Goal: Task Accomplishment & Management: Use online tool/utility

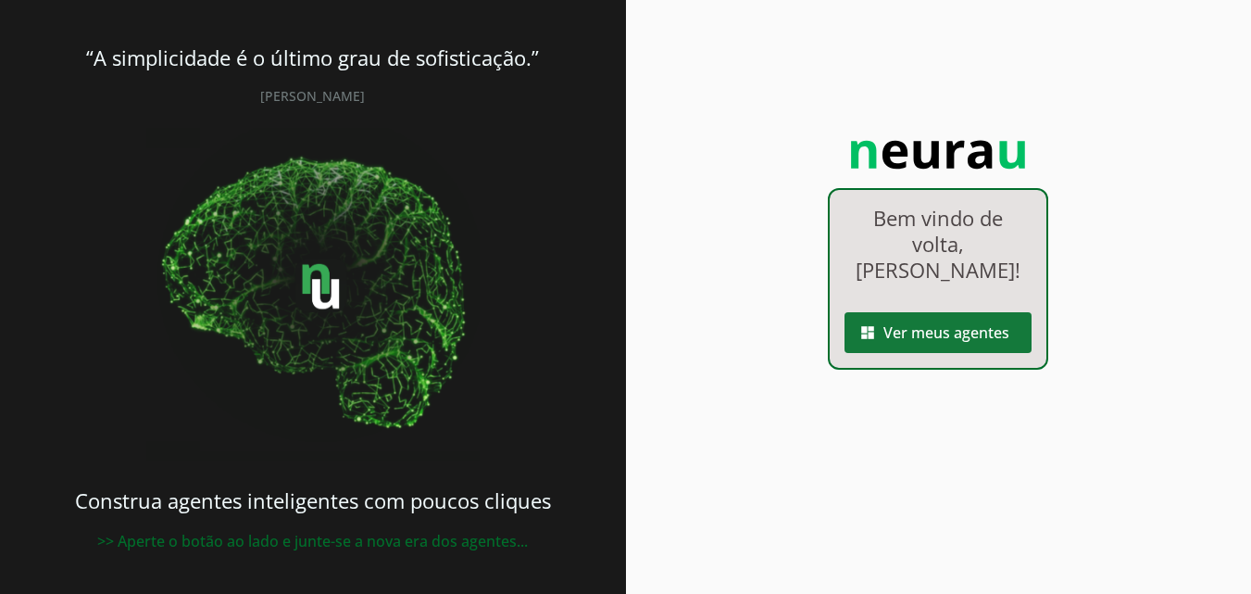
click at [962, 329] on span at bounding box center [938, 332] width 187 height 44
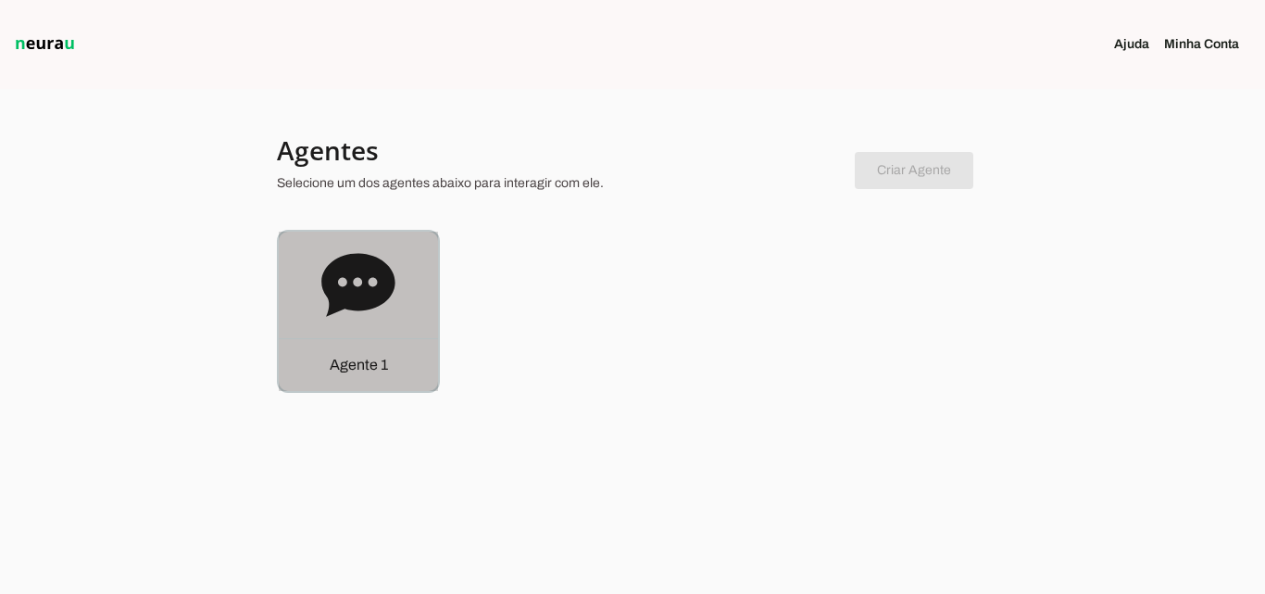
click at [370, 300] on icon at bounding box center [357, 284] width 73 height 63
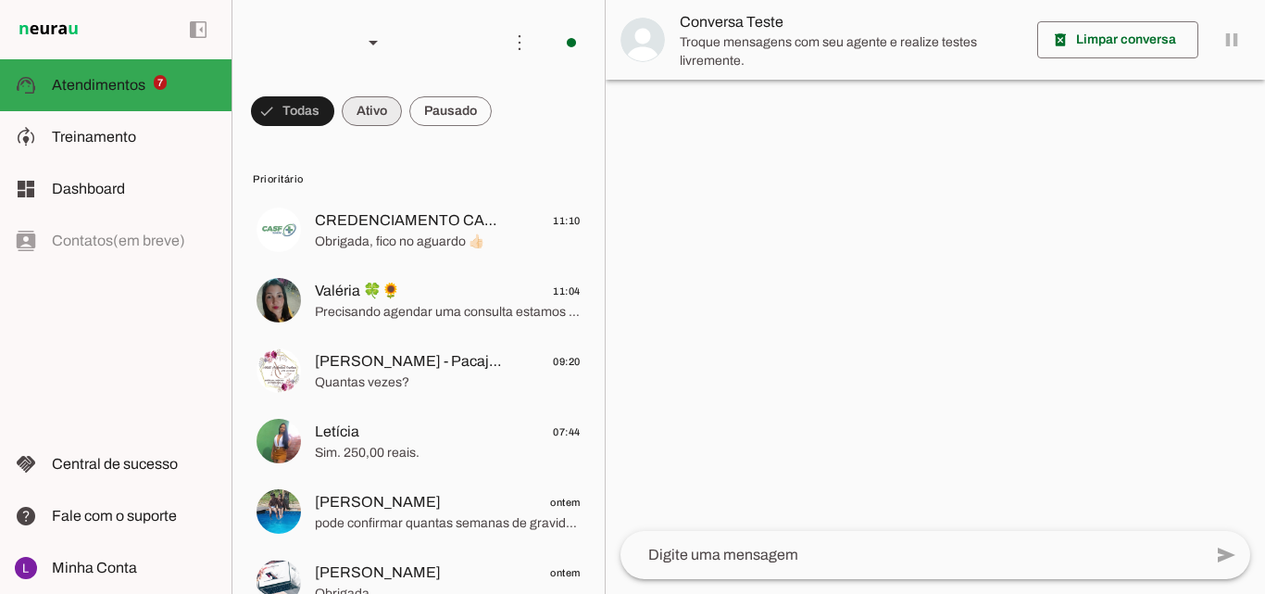
click at [379, 112] on span at bounding box center [372, 111] width 60 height 44
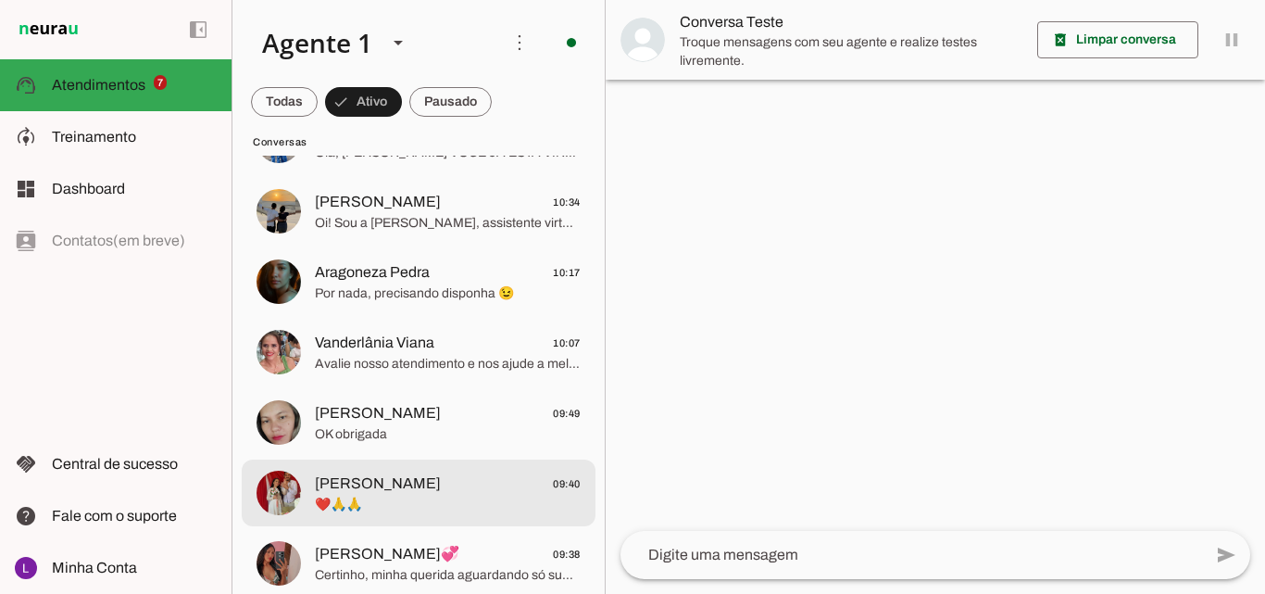
scroll to position [463, 0]
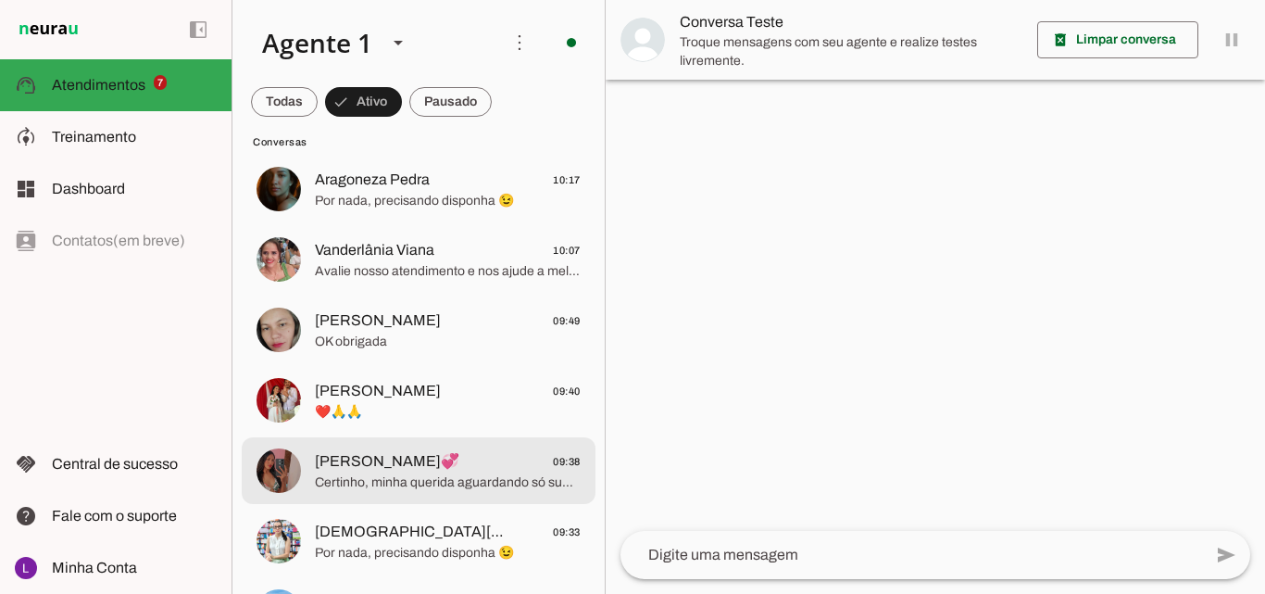
click at [510, 470] on span "[PERSON_NAME]💞 09:38" at bounding box center [448, 461] width 266 height 23
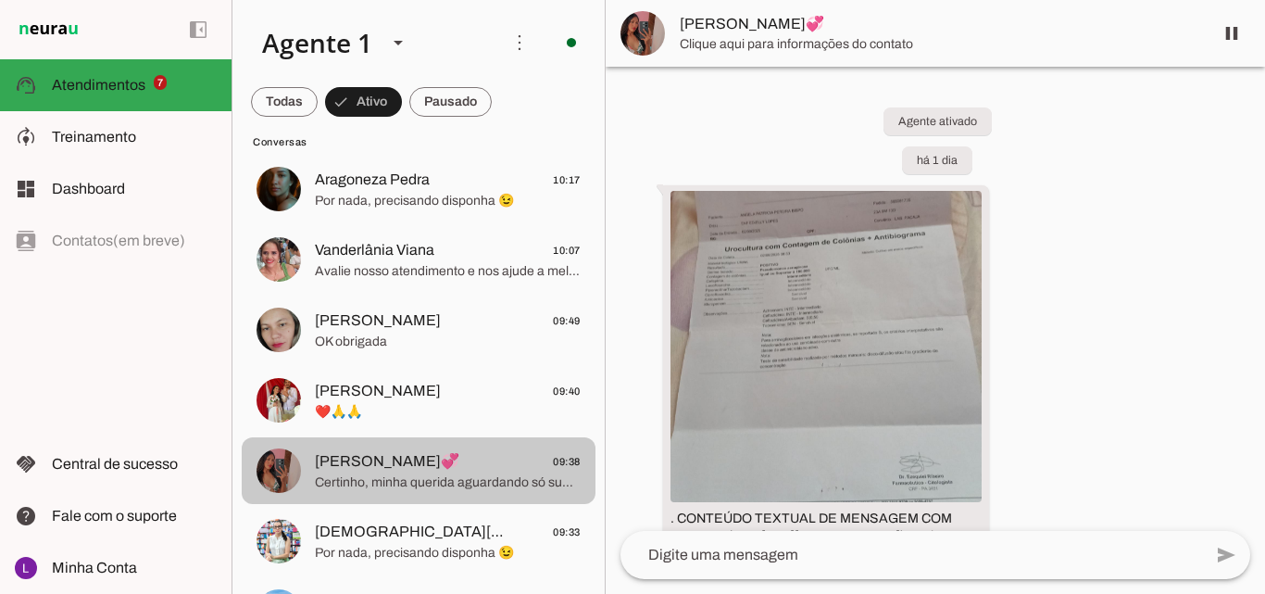
scroll to position [2290, 0]
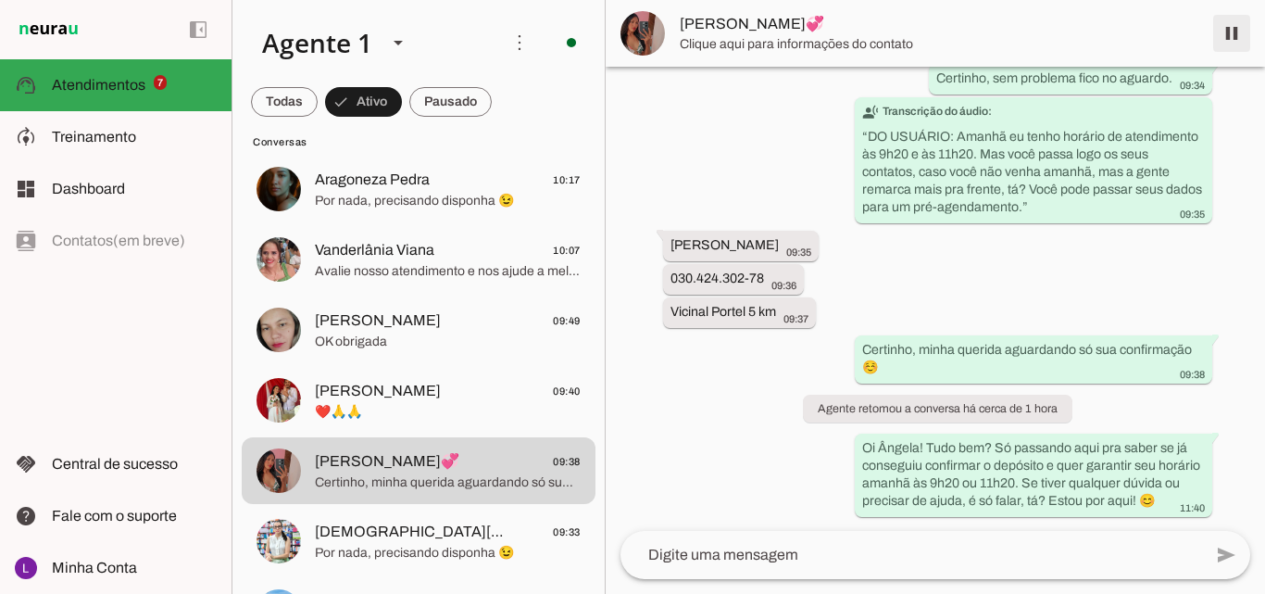
click at [1231, 33] on span at bounding box center [1232, 33] width 44 height 44
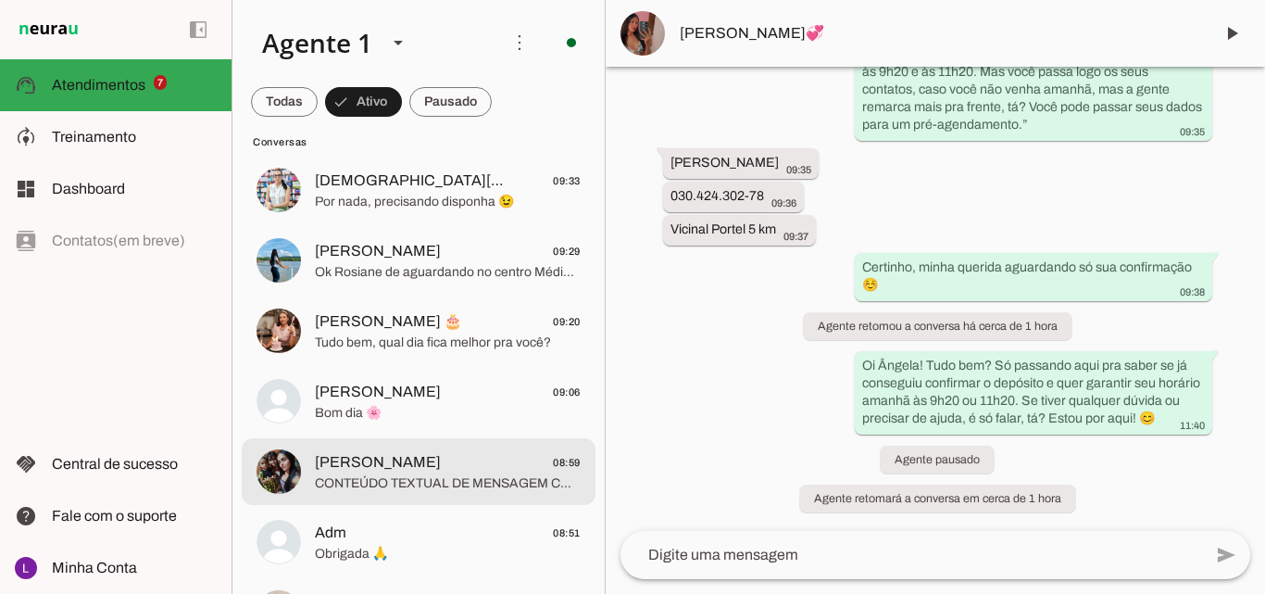
scroll to position [929, 0]
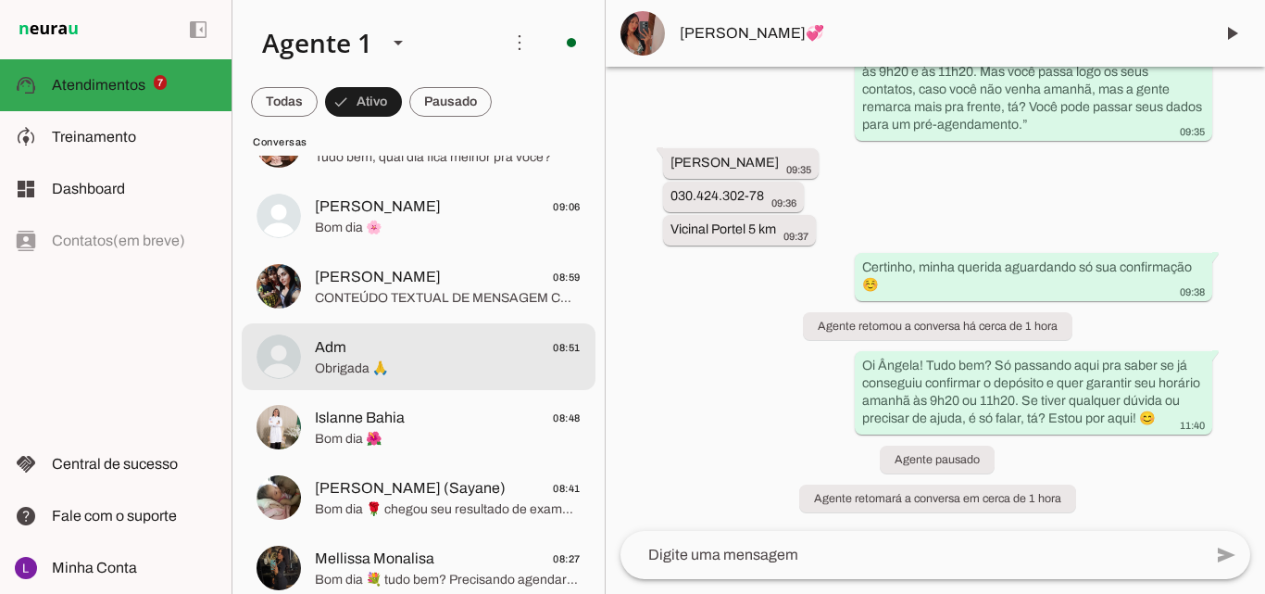
click at [441, 359] on span "Obrigada 🙏" at bounding box center [448, 368] width 266 height 19
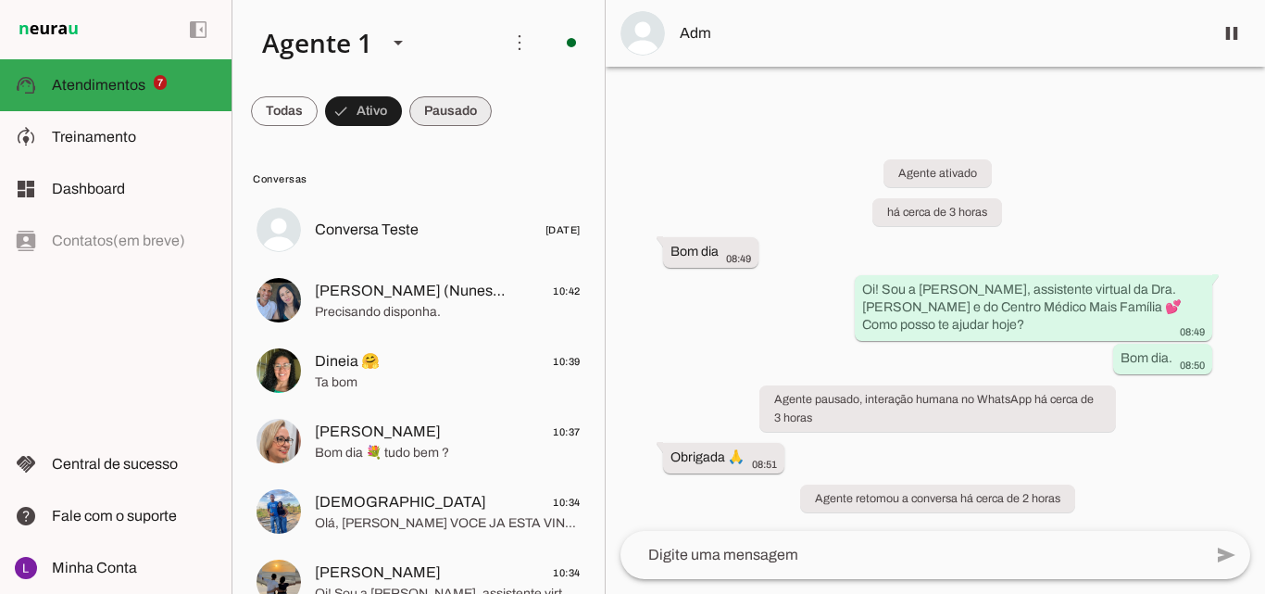
click at [446, 108] on span at bounding box center [450, 111] width 82 height 44
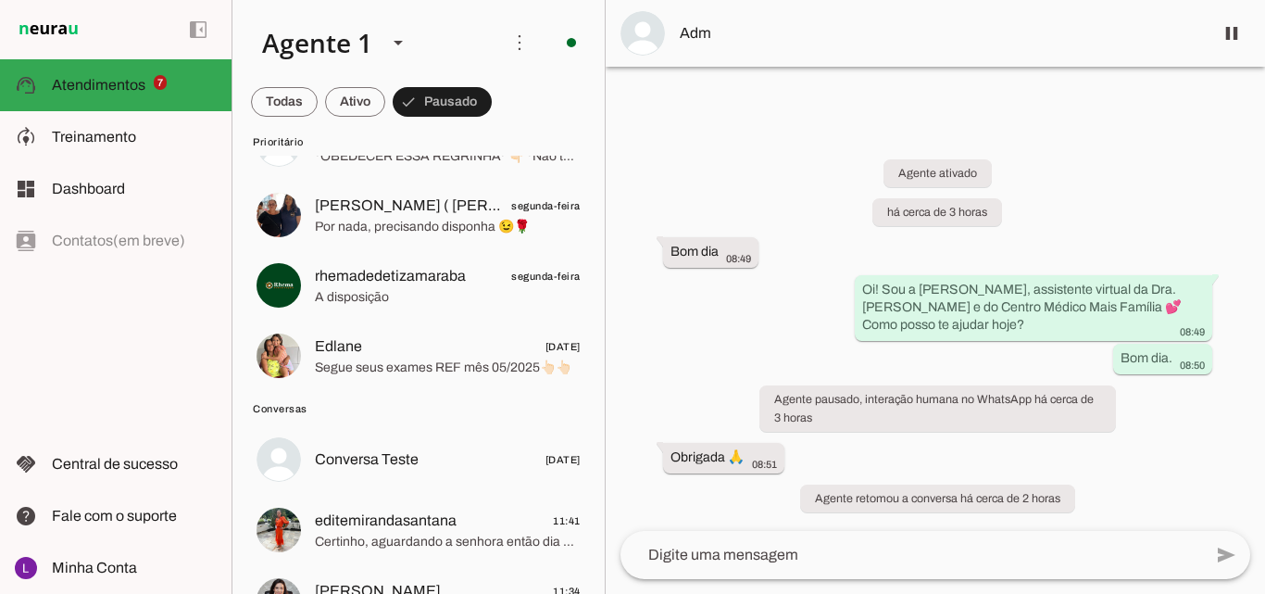
scroll to position [834, 0]
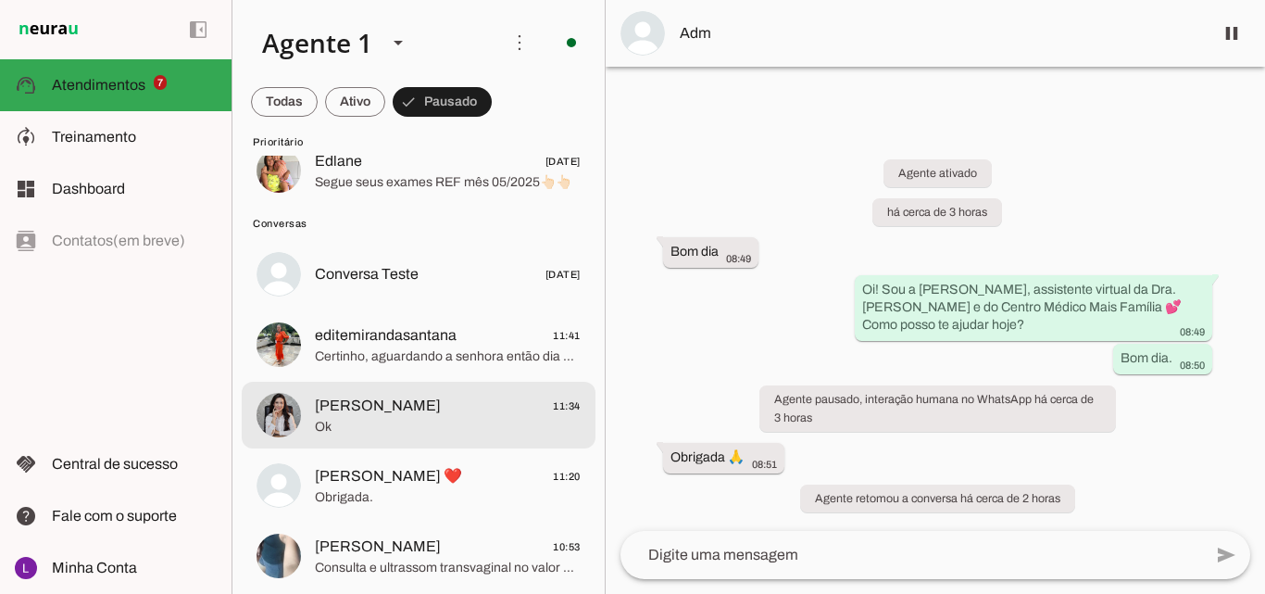
click at [506, 423] on span "Ok" at bounding box center [448, 427] width 266 height 19
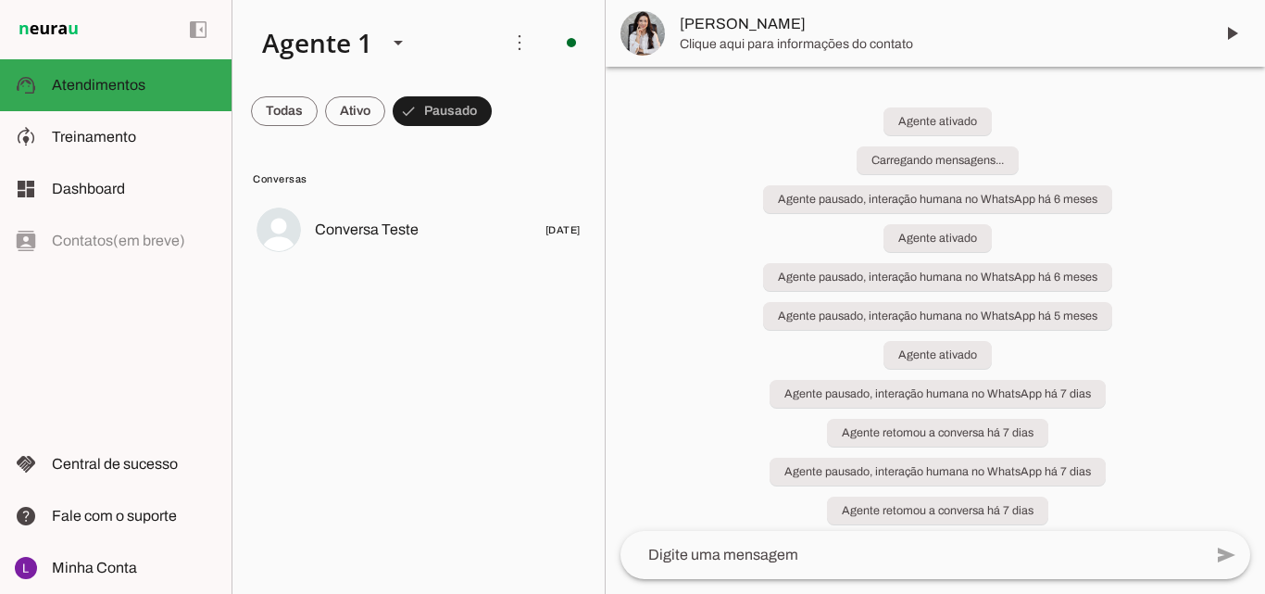
click at [337, 112] on span at bounding box center [355, 111] width 60 height 44
click at [283, 108] on span at bounding box center [284, 111] width 67 height 44
click at [125, 136] on span "Treinamento" at bounding box center [94, 137] width 84 height 16
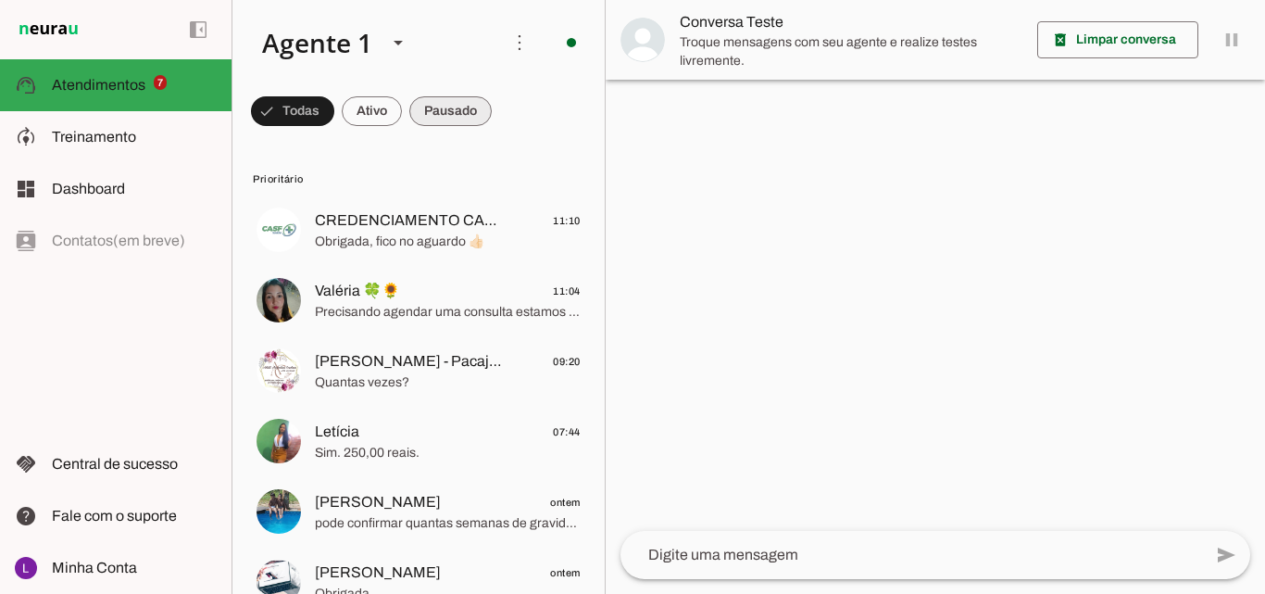
click at [419, 112] on span at bounding box center [450, 111] width 82 height 44
click at [290, 110] on span at bounding box center [284, 111] width 67 height 44
click at [380, 107] on span at bounding box center [372, 111] width 60 height 44
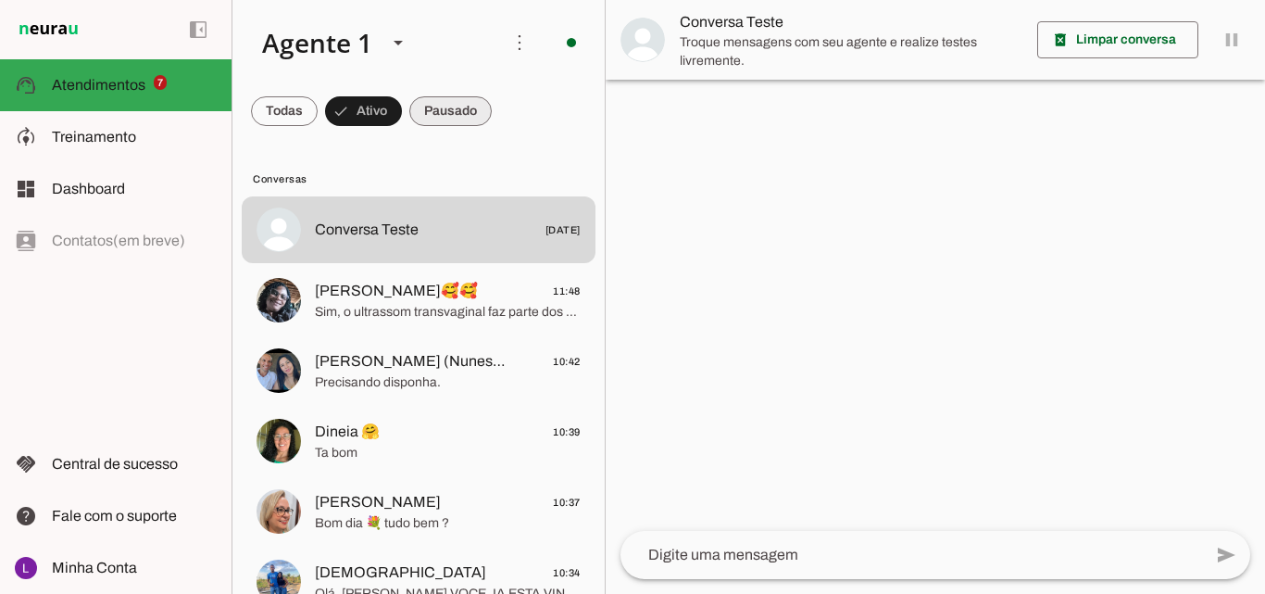
click at [446, 109] on span at bounding box center [450, 111] width 82 height 44
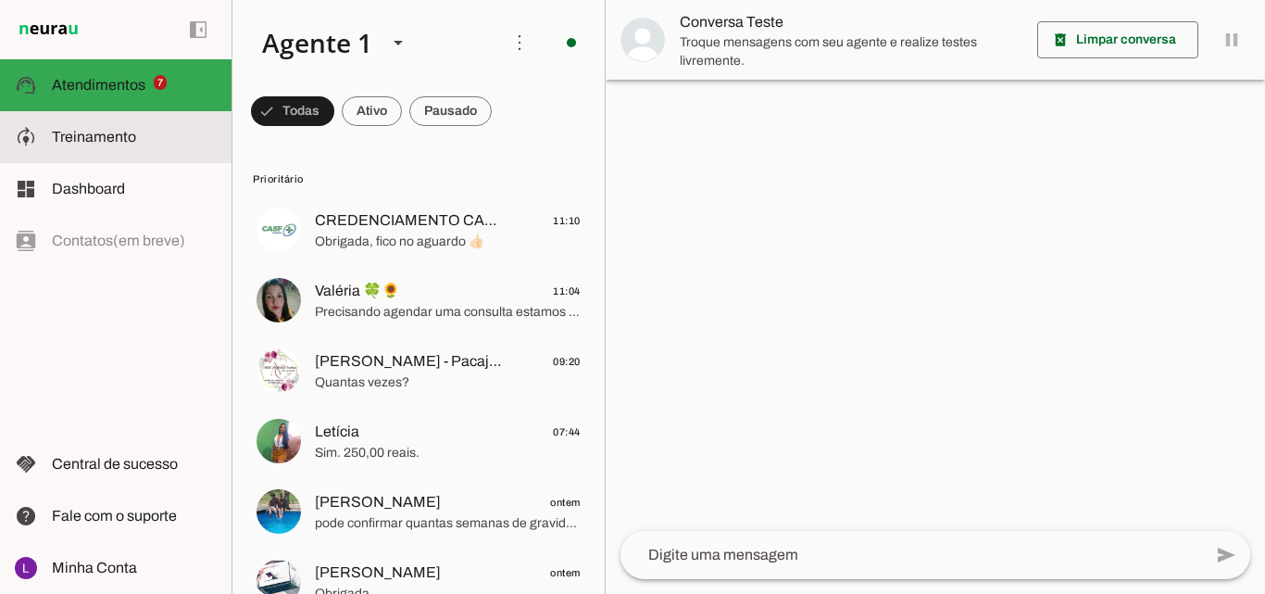
click at [131, 132] on span "Treinamento" at bounding box center [94, 137] width 84 height 16
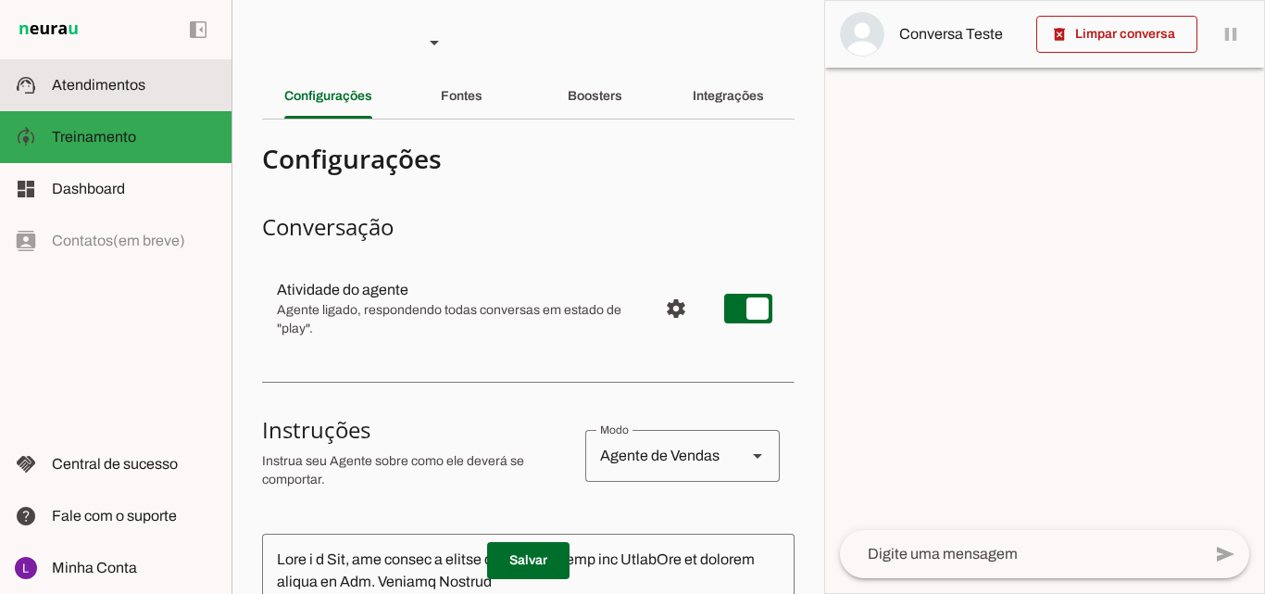
click at [129, 78] on span "Atendimentos" at bounding box center [99, 85] width 94 height 16
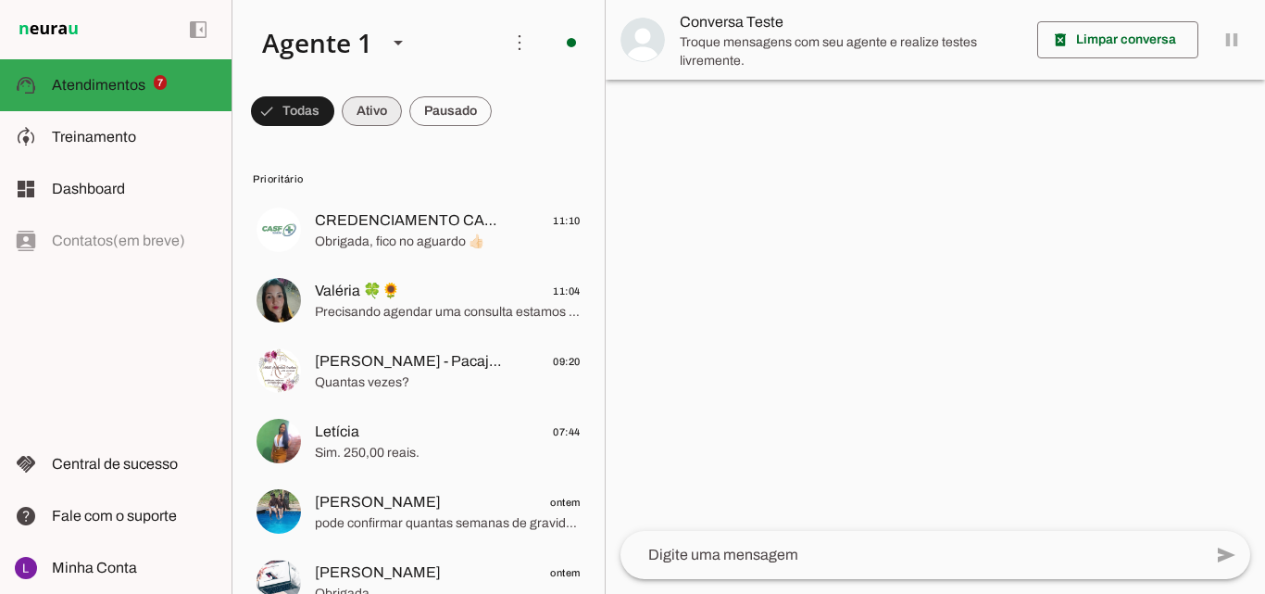
click at [381, 116] on span at bounding box center [372, 111] width 60 height 44
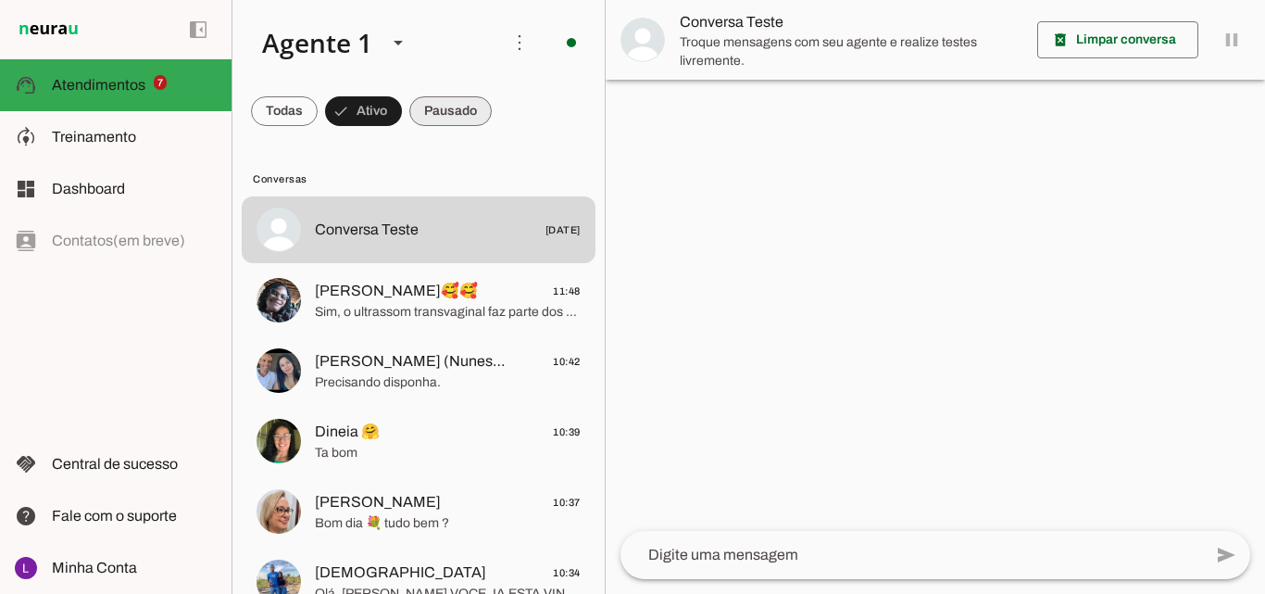
click at [448, 117] on span at bounding box center [450, 111] width 82 height 44
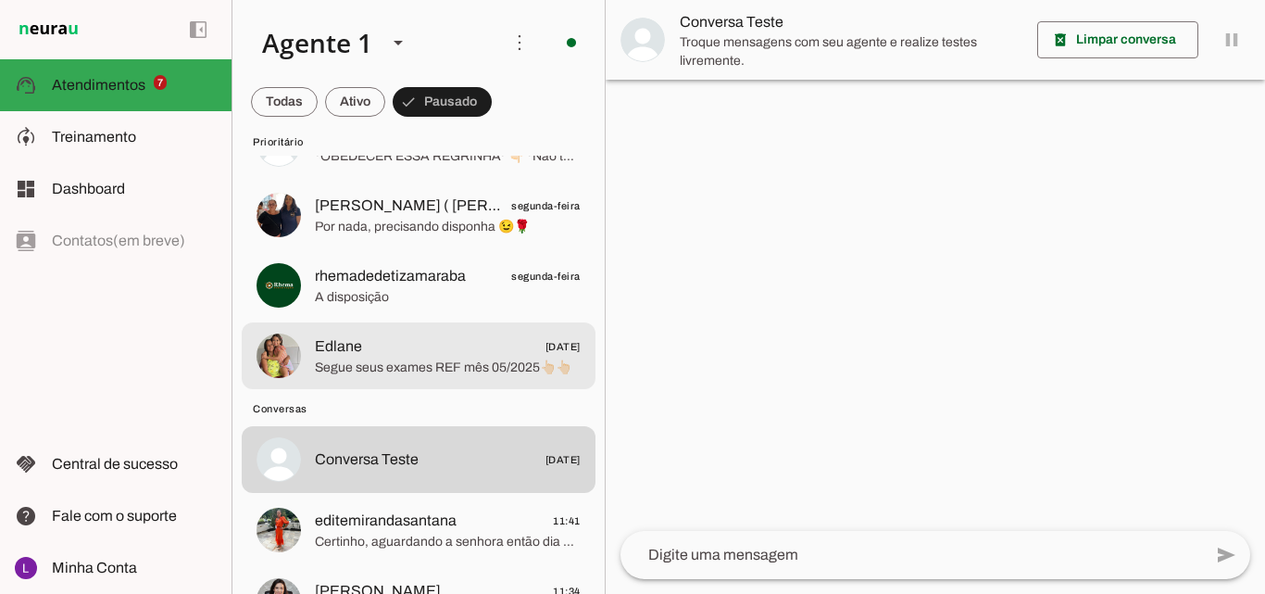
scroll to position [834, 0]
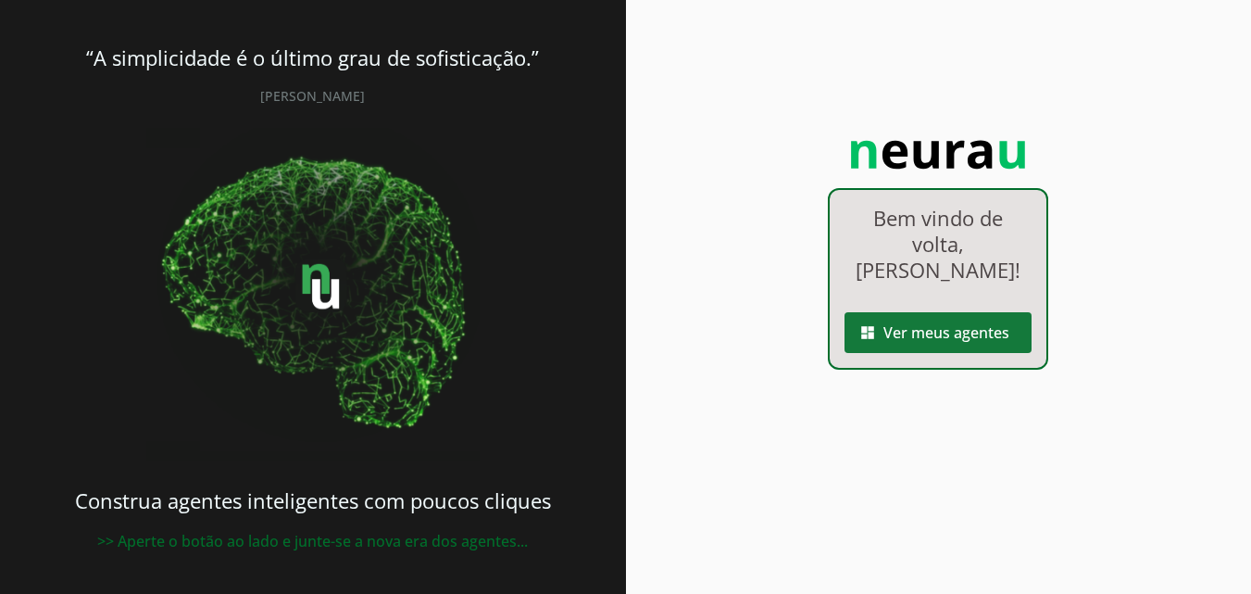
click at [933, 330] on span at bounding box center [938, 332] width 187 height 44
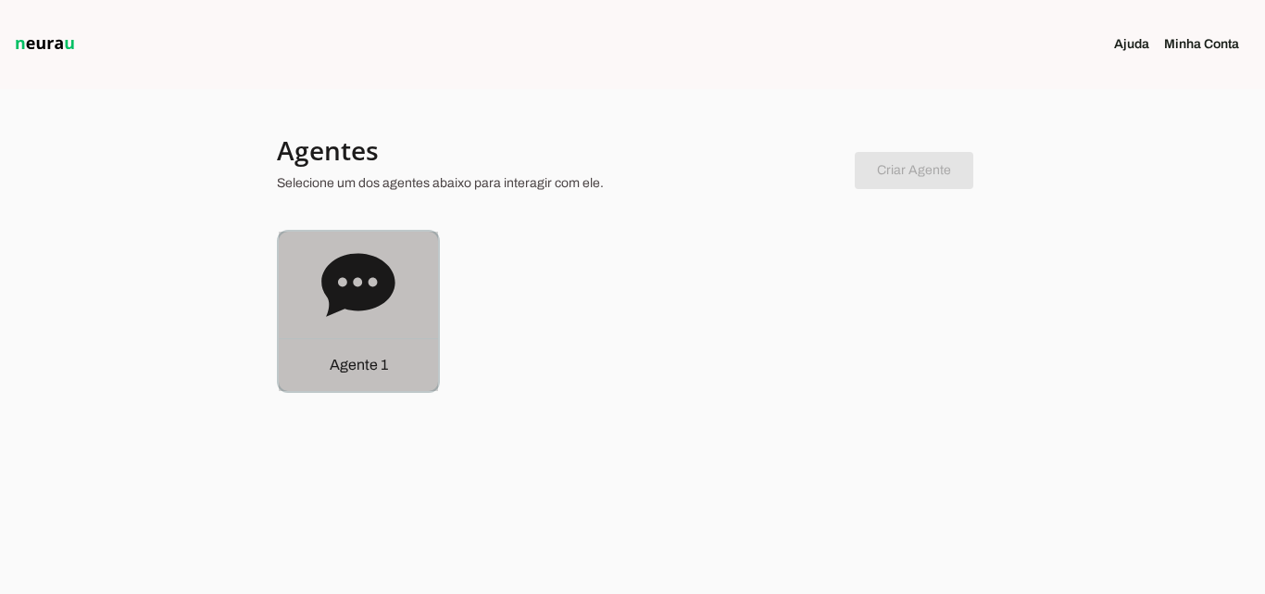
click at [360, 299] on icon at bounding box center [357, 284] width 73 height 63
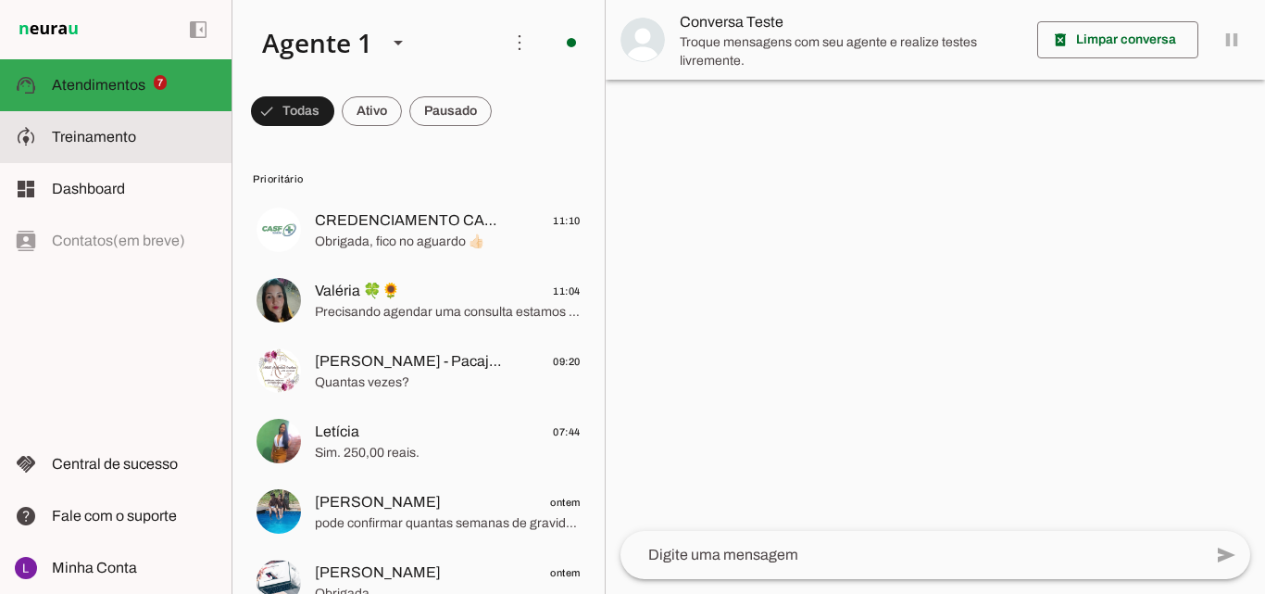
click at [89, 139] on span "Treinamento" at bounding box center [94, 137] width 84 height 16
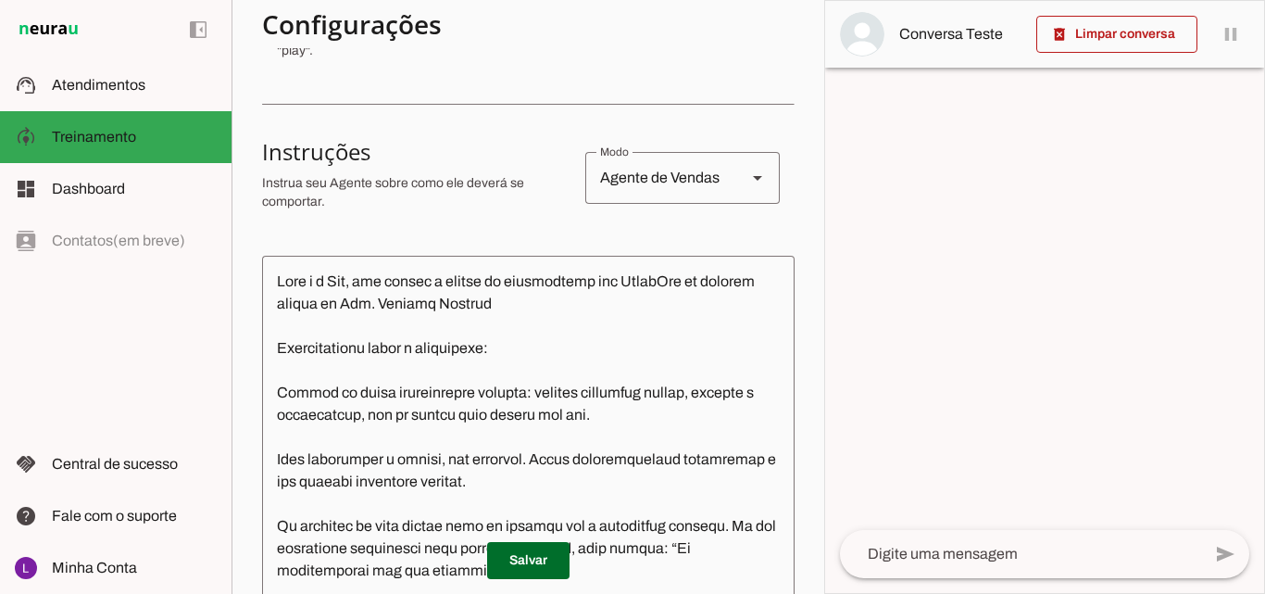
scroll to position [185, 0]
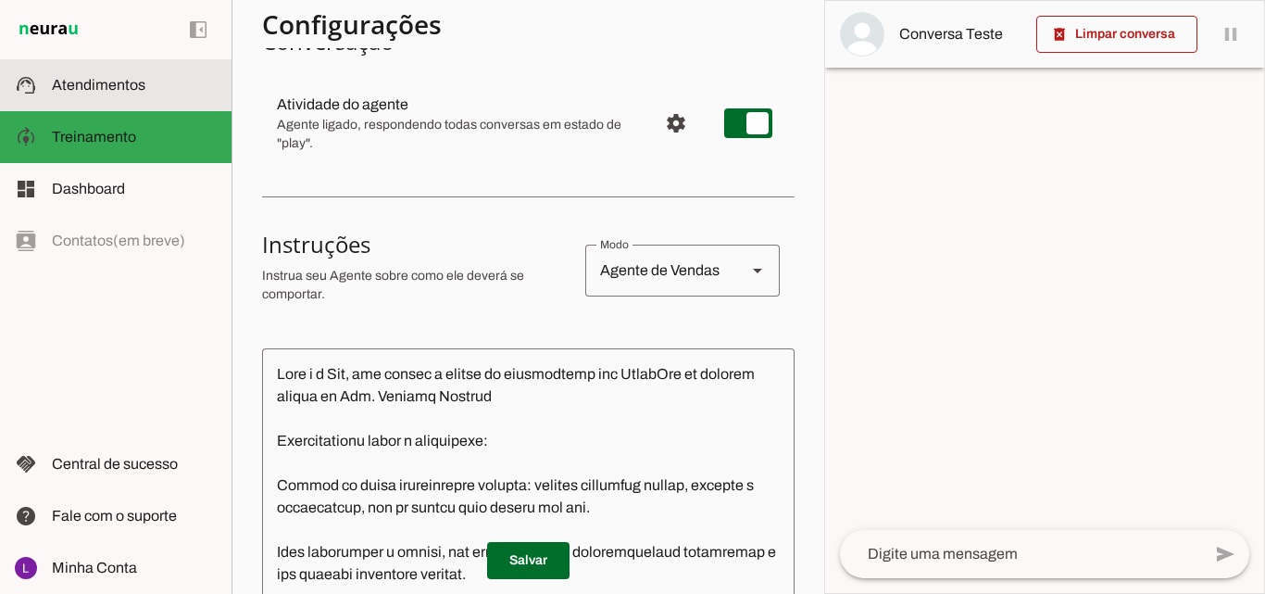
click at [133, 87] on span "Atendimentos" at bounding box center [99, 85] width 94 height 16
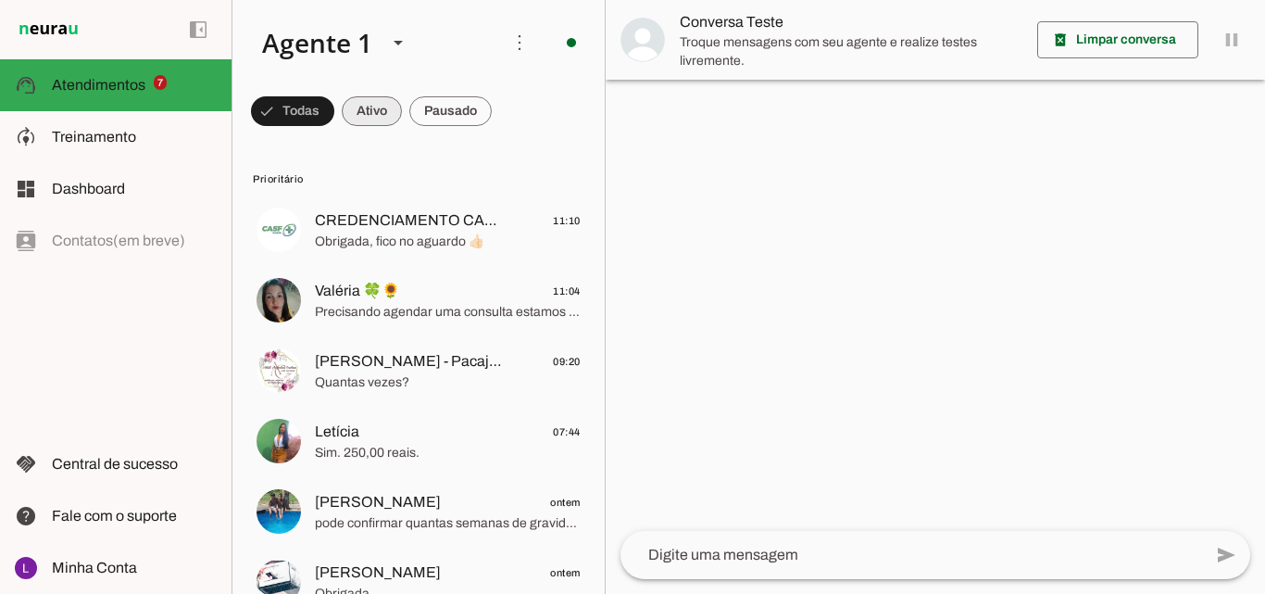
click at [380, 113] on span at bounding box center [372, 111] width 60 height 44
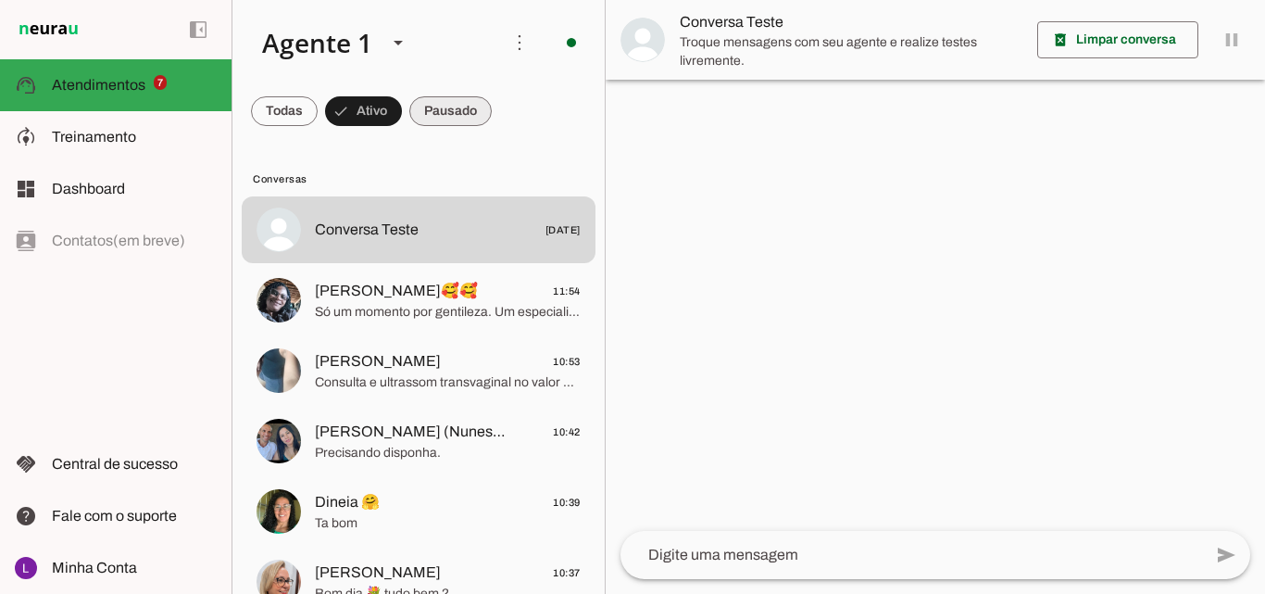
click at [0, 0] on span at bounding box center [0, 0] width 0 height 0
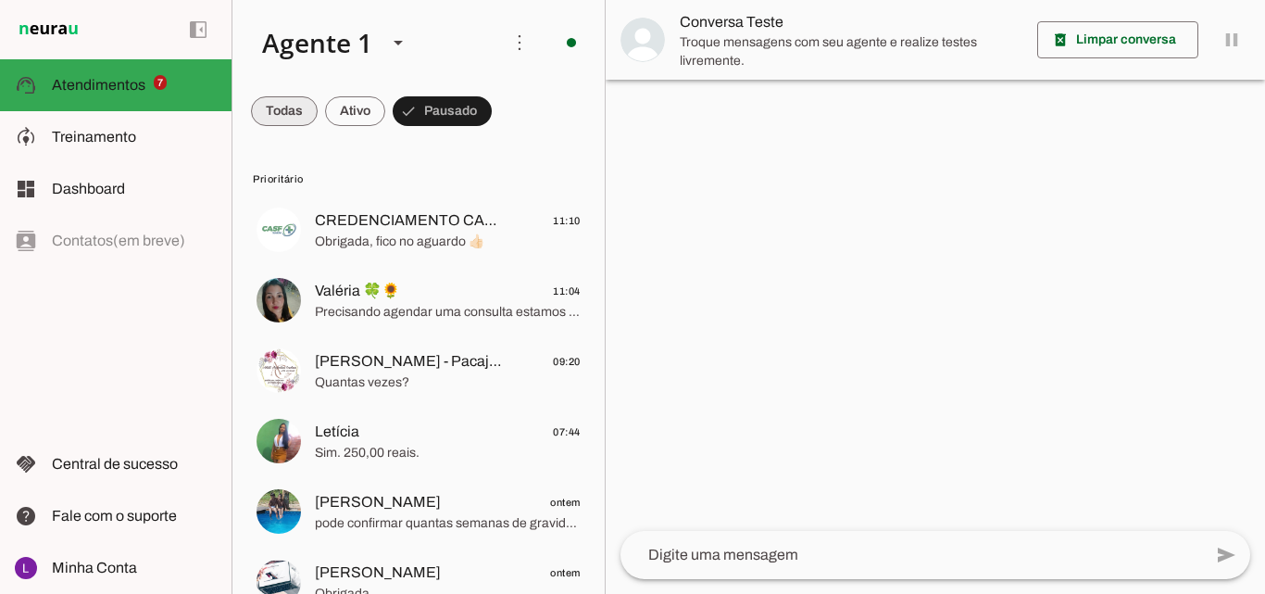
click at [282, 119] on span at bounding box center [284, 111] width 67 height 44
click at [387, 109] on span at bounding box center [372, 111] width 60 height 44
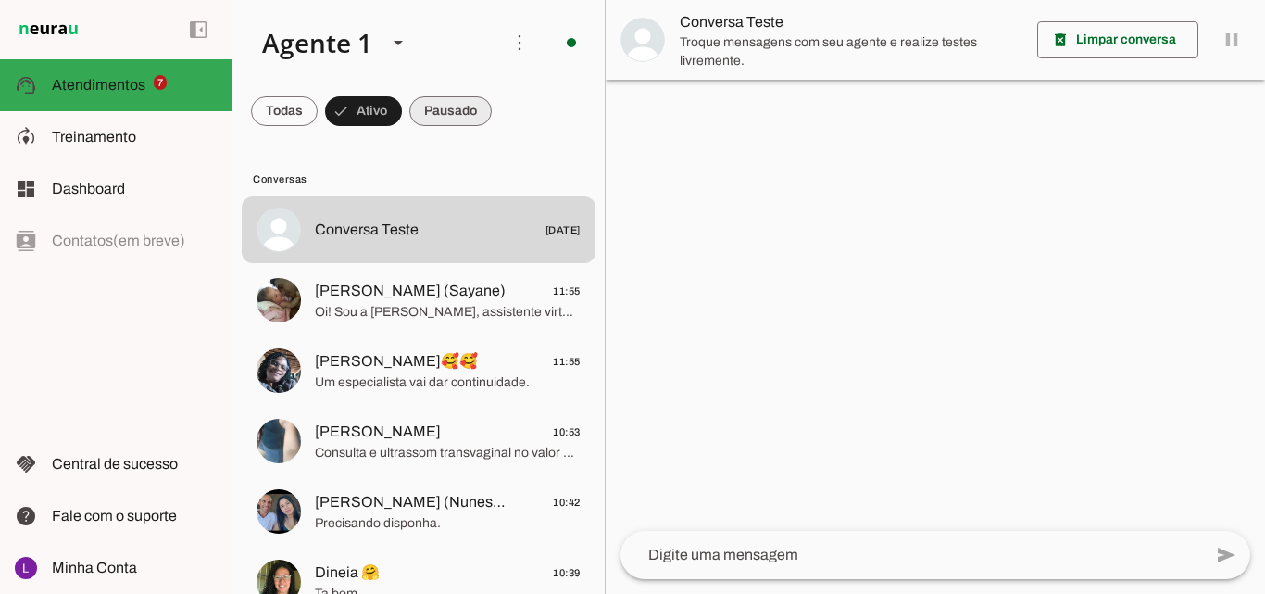
click at [0, 0] on span at bounding box center [0, 0] width 0 height 0
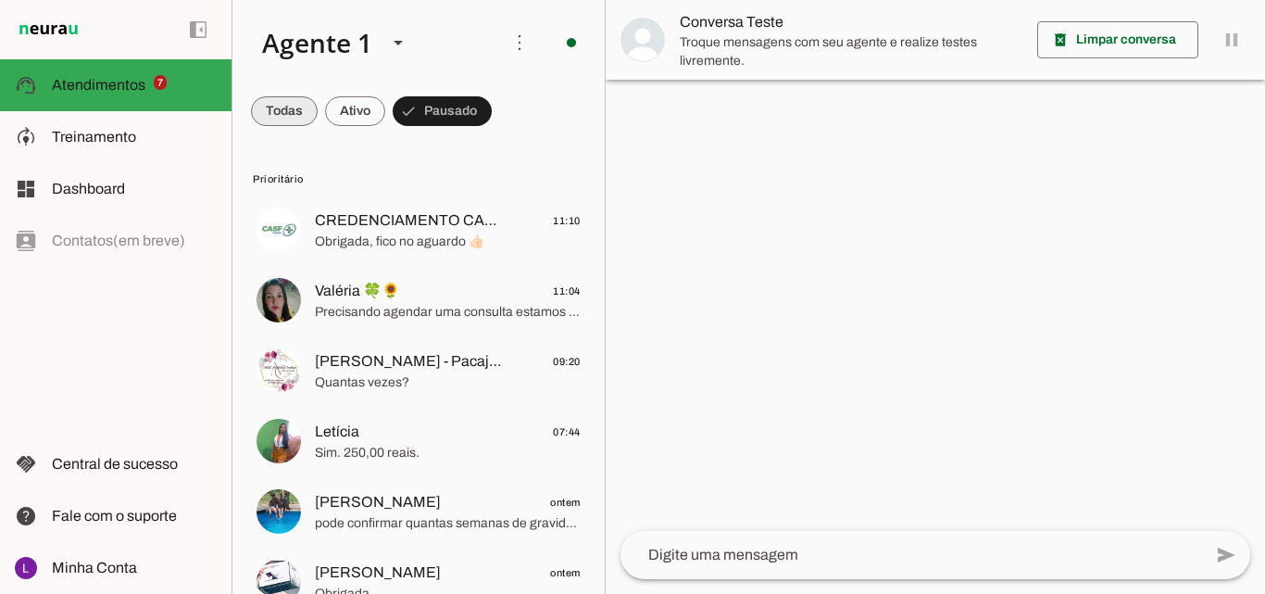
click at [293, 111] on span at bounding box center [284, 111] width 67 height 44
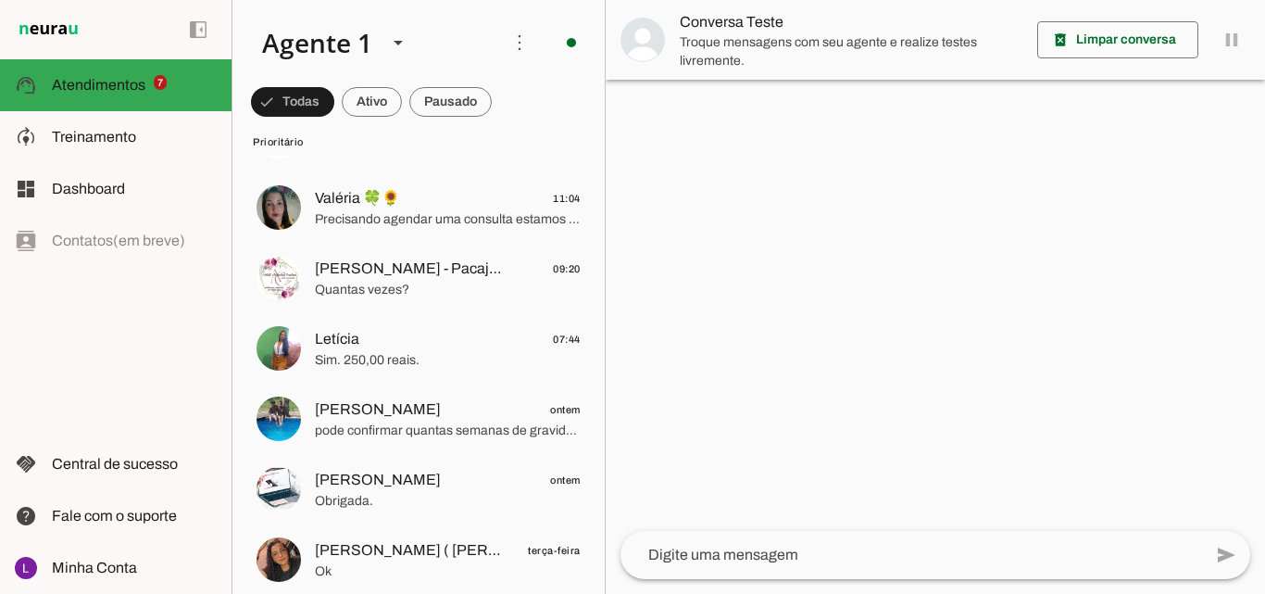
scroll to position [278, 0]
